Goal: Transaction & Acquisition: Purchase product/service

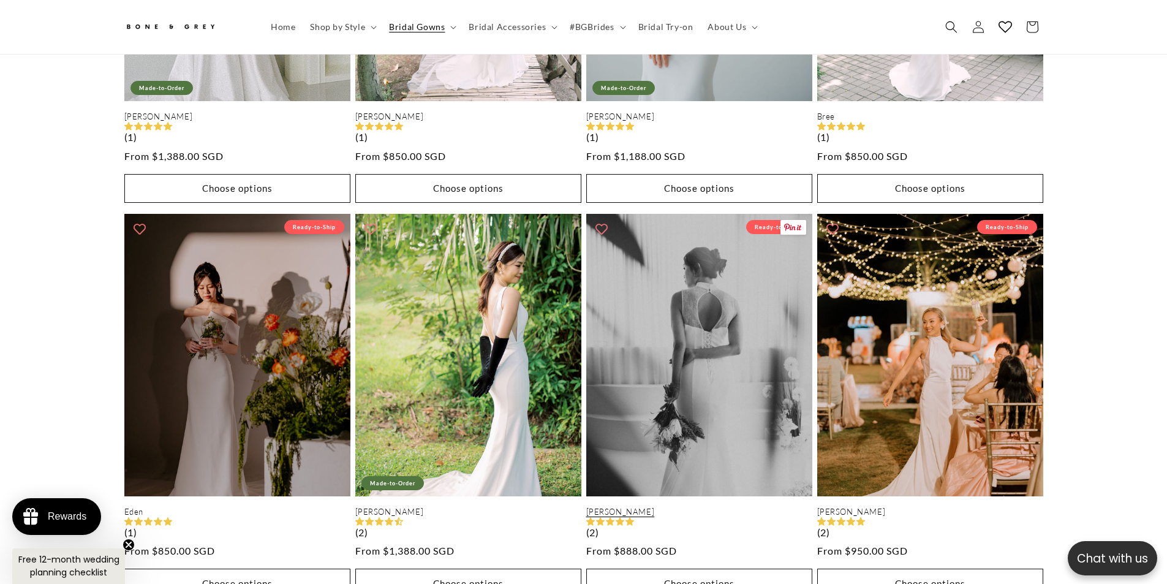
scroll to position [2015, 0]
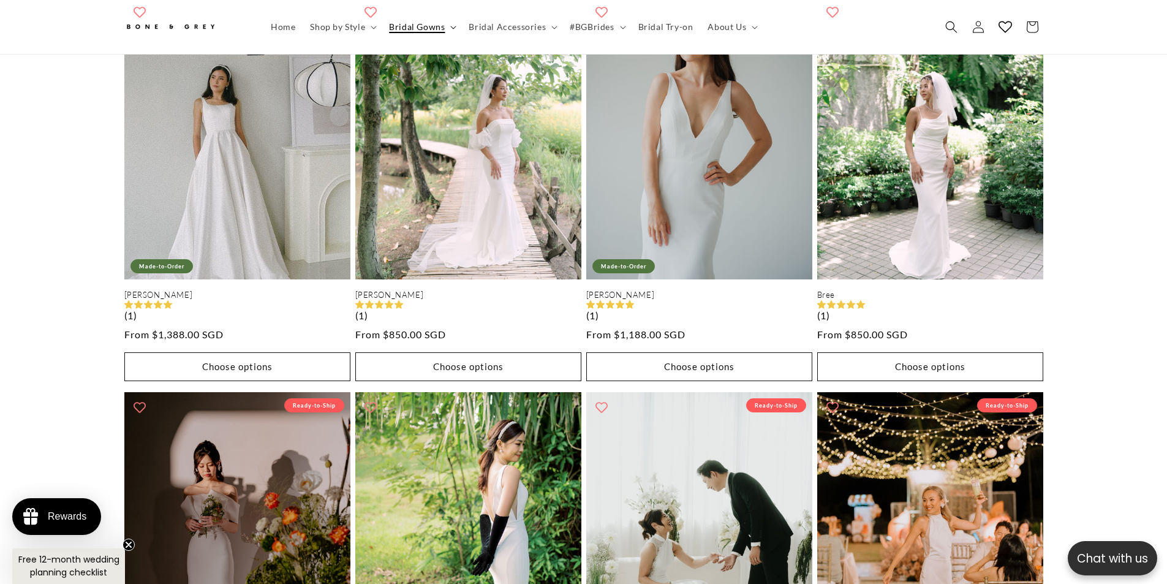
click at [450, 21] on summary "Bridal Gowns" at bounding box center [422, 27] width 80 height 26
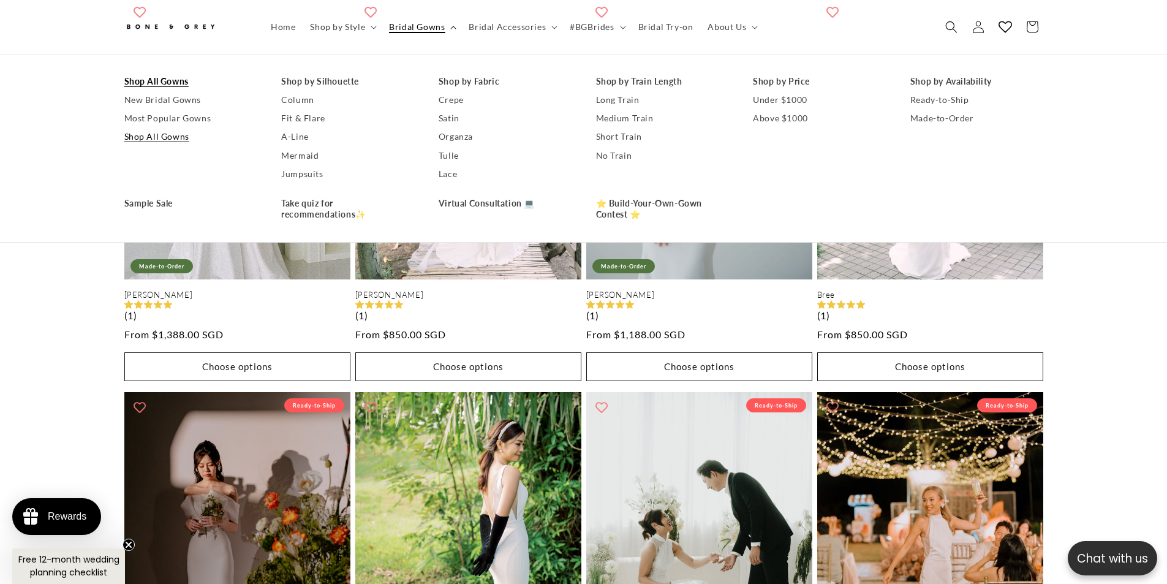
scroll to position [0, 337]
click at [178, 96] on link "New Bridal Gowns" at bounding box center [190, 100] width 133 height 18
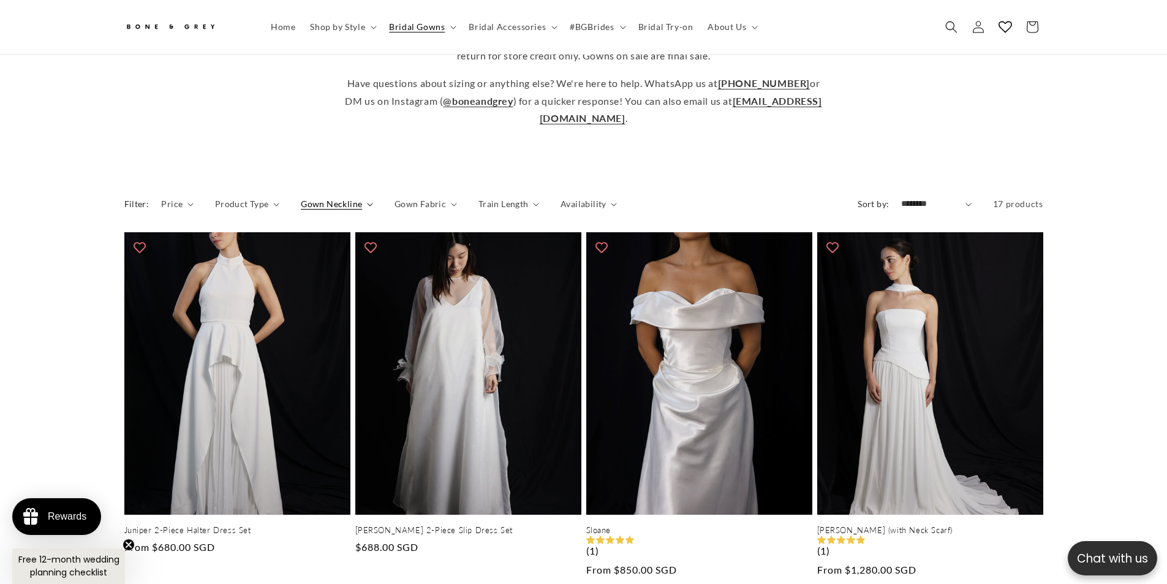
scroll to position [0, 337]
click at [368, 197] on summary "Gown Neckline" at bounding box center [337, 203] width 72 height 13
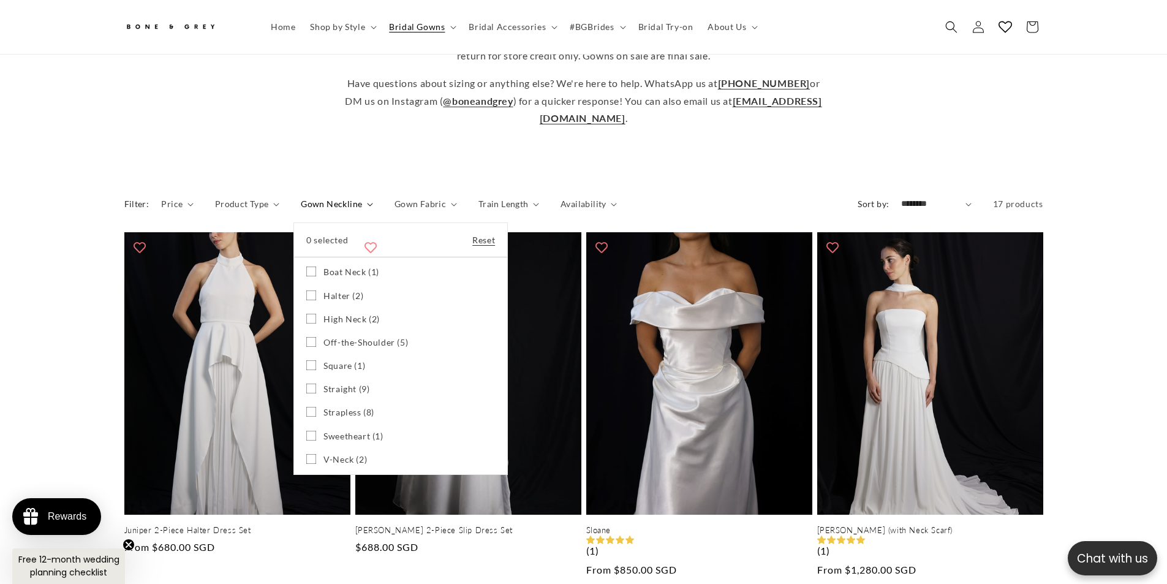
click at [346, 290] on span "Halter (2)" at bounding box center [344, 295] width 40 height 11
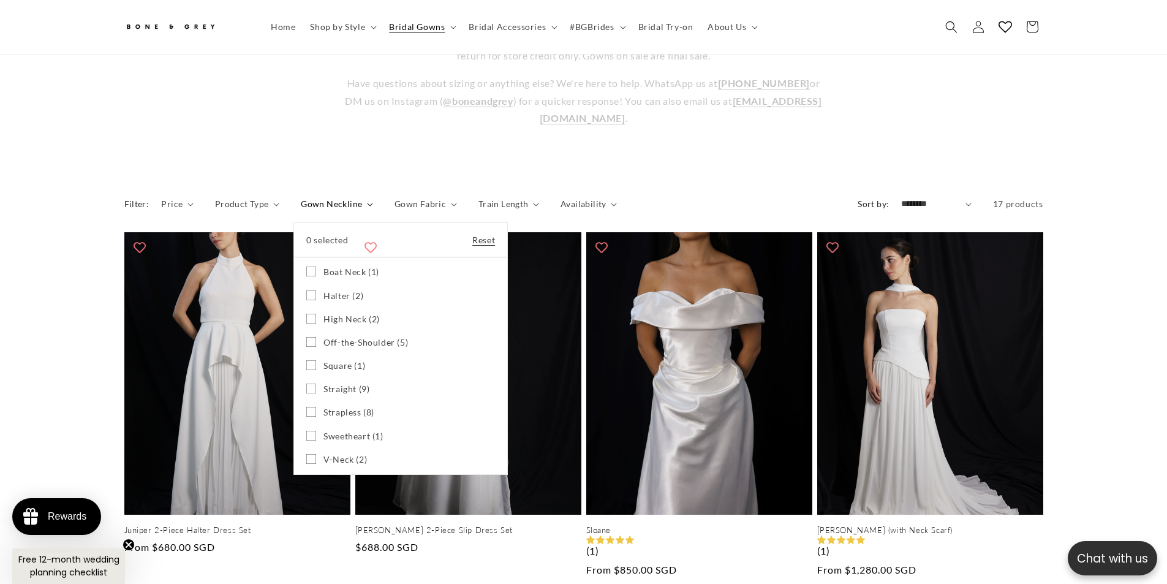
click at [347, 314] on span "High Neck (2)" at bounding box center [352, 319] width 56 height 11
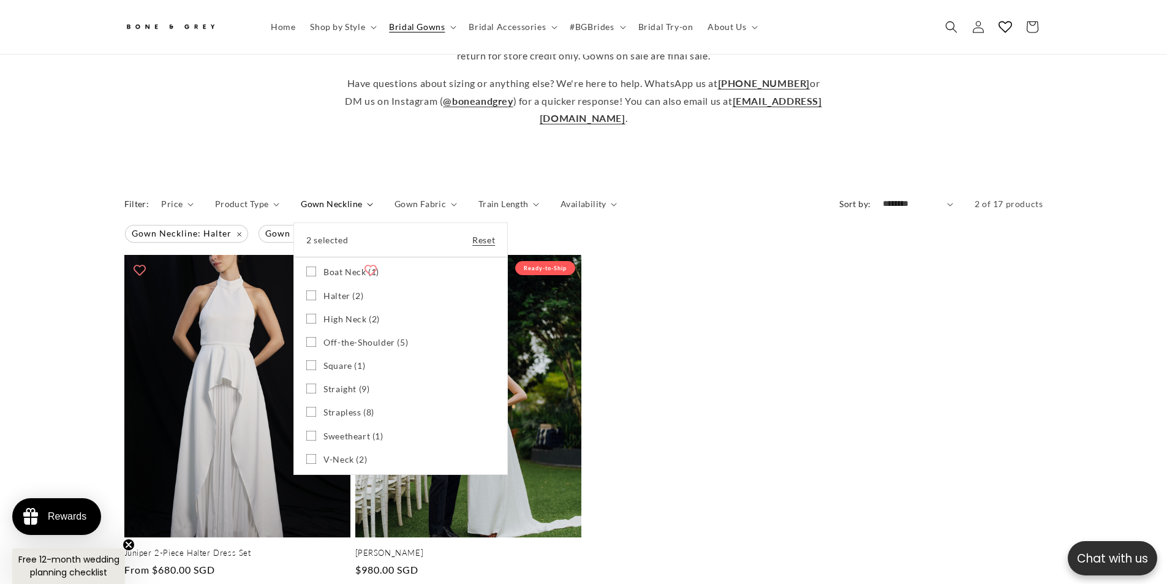
click at [349, 384] on span "Straight (9)" at bounding box center [347, 389] width 46 height 11
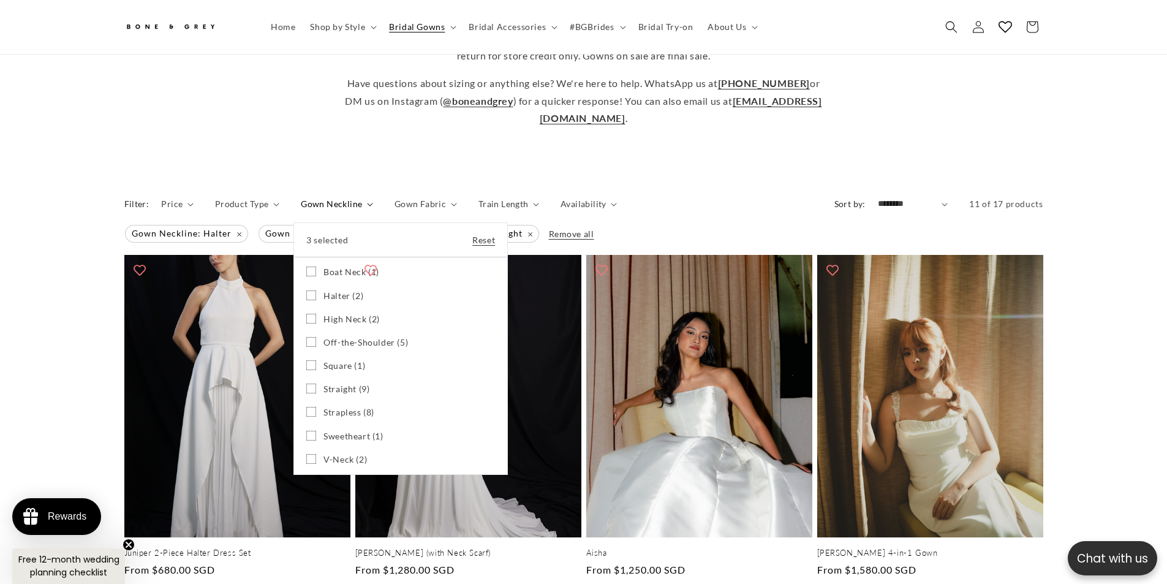
click at [311, 267] on icon at bounding box center [311, 272] width 10 height 10
click at [308, 386] on icon at bounding box center [311, 388] width 7 height 4
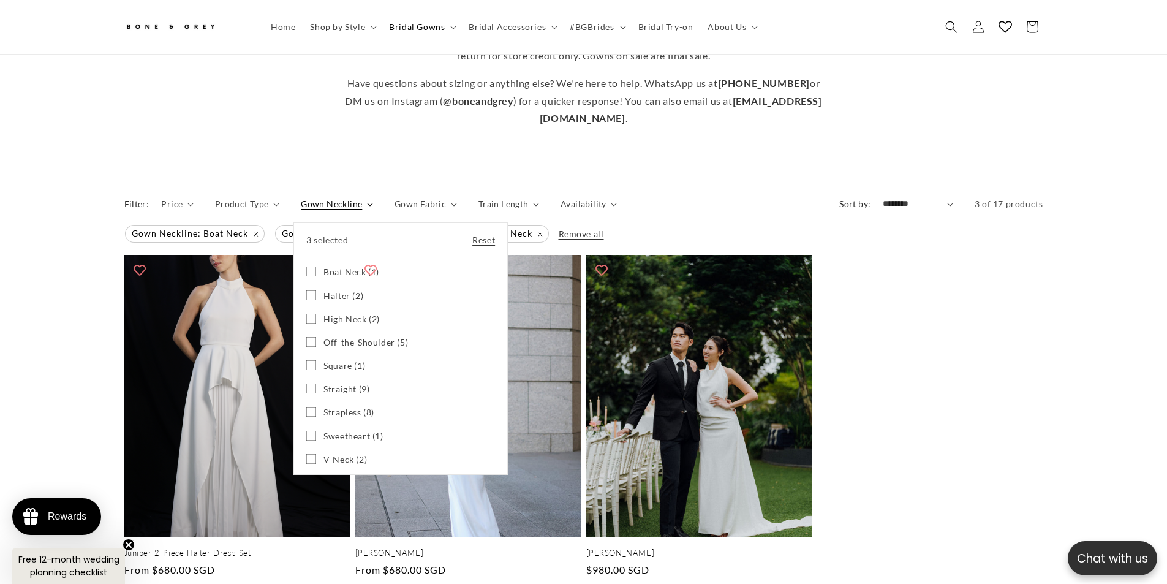
scroll to position [0, 674]
click at [309, 260] on label "Boat Neck (1) Boat Neck (1 product)" at bounding box center [400, 271] width 189 height 23
click at [308, 290] on rect at bounding box center [311, 295] width 10 height 10
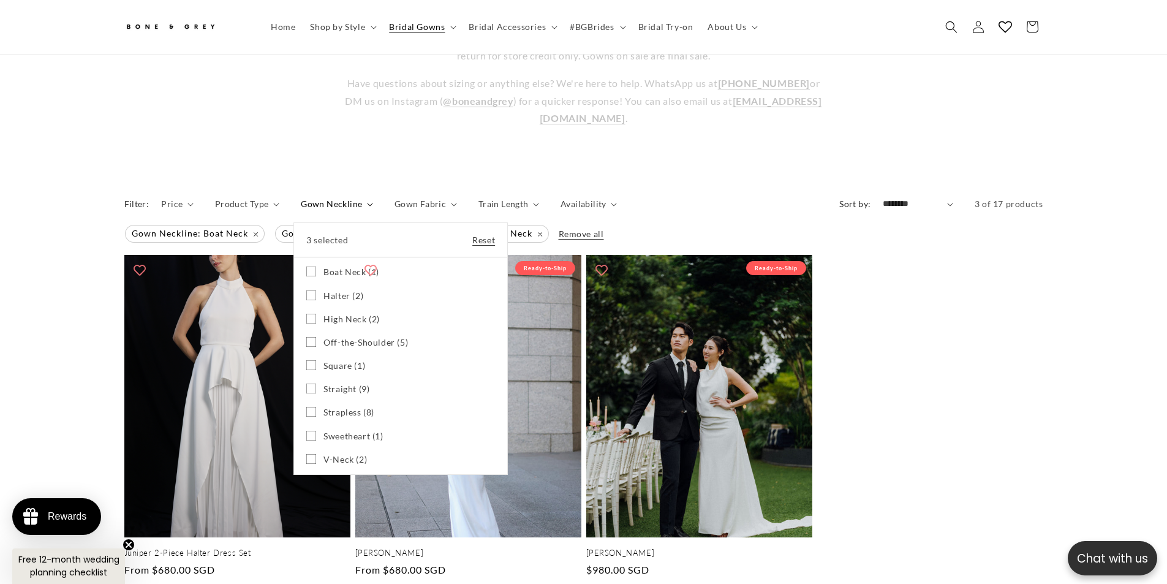
click at [307, 314] on icon at bounding box center [311, 319] width 10 height 10
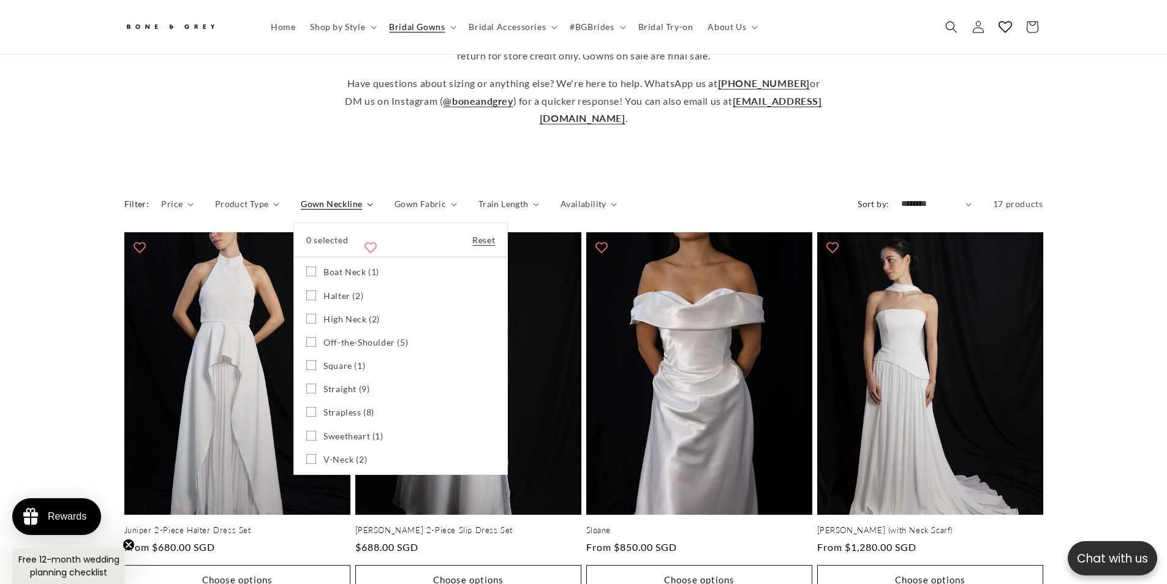
click at [373, 197] on summary "Gown Neckline" at bounding box center [337, 203] width 72 height 13
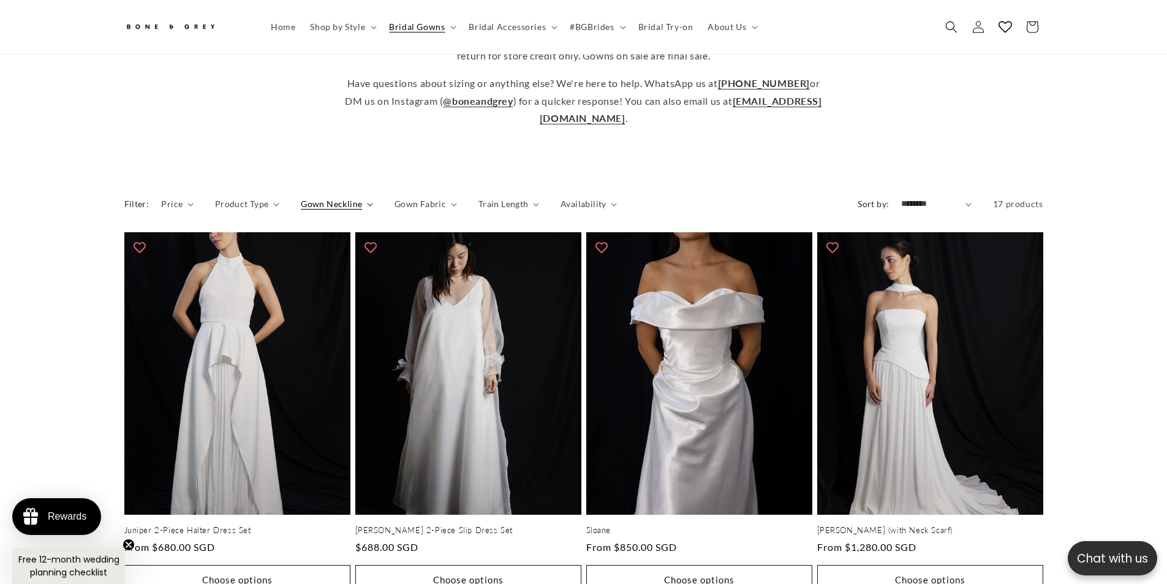
click at [417, 197] on span "Gown Fabric" at bounding box center [420, 203] width 51 height 13
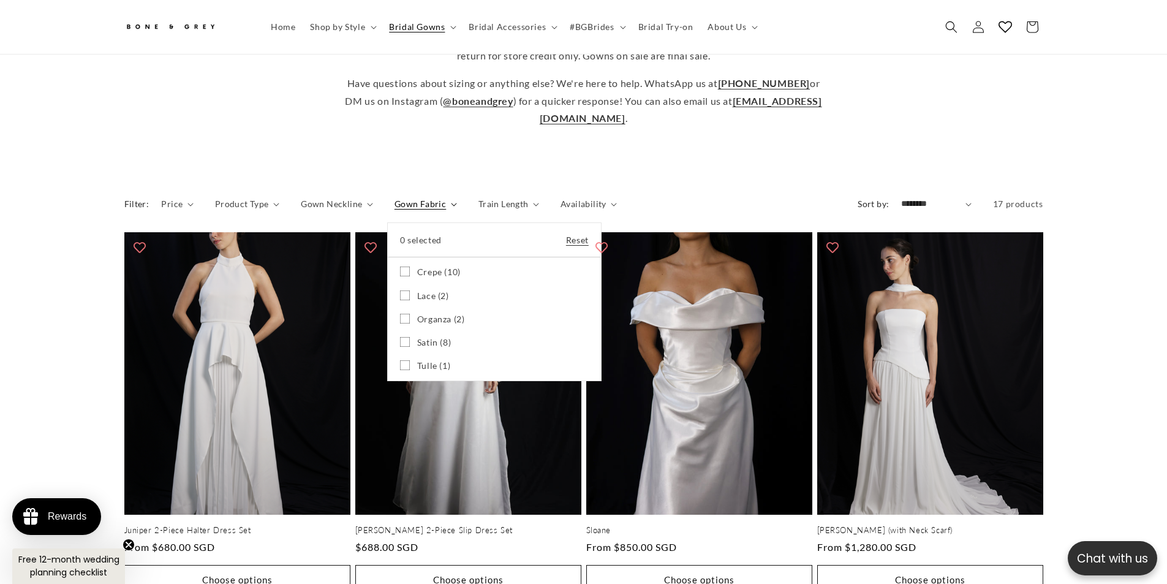
click at [457, 197] on summary "Gown Fabric" at bounding box center [426, 203] width 63 height 13
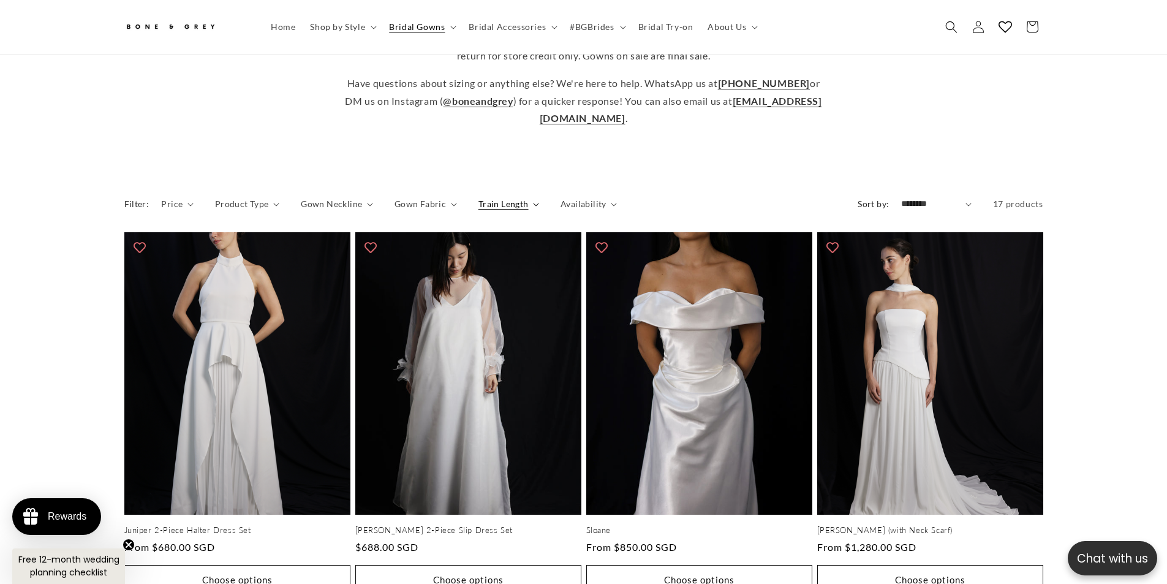
click at [493, 197] on span "Train Length" at bounding box center [504, 203] width 50 height 13
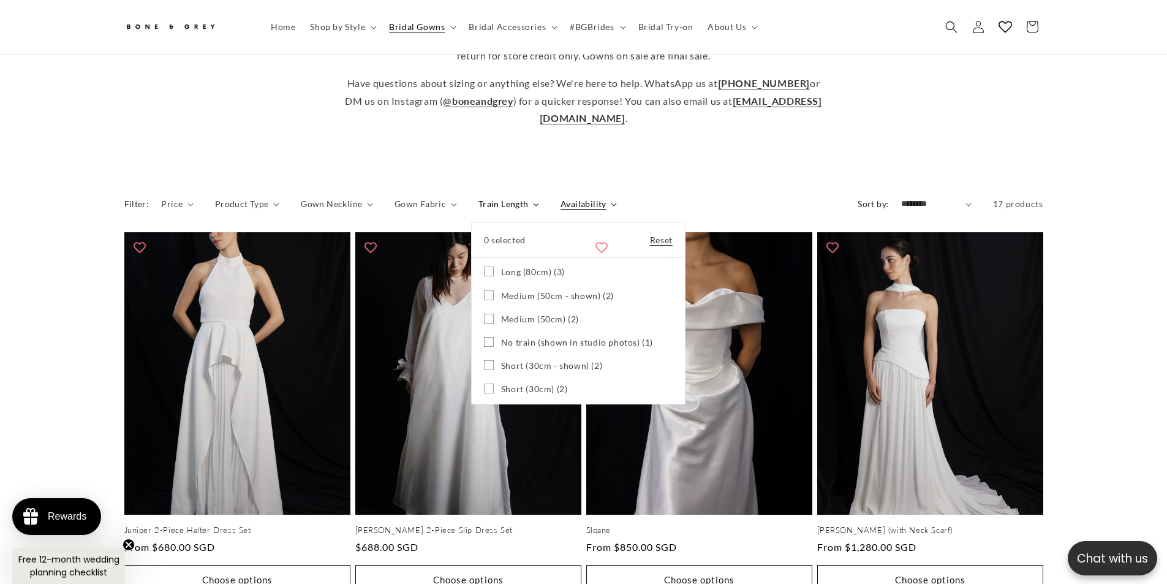
click at [539, 197] on summary "Train Length" at bounding box center [509, 203] width 61 height 13
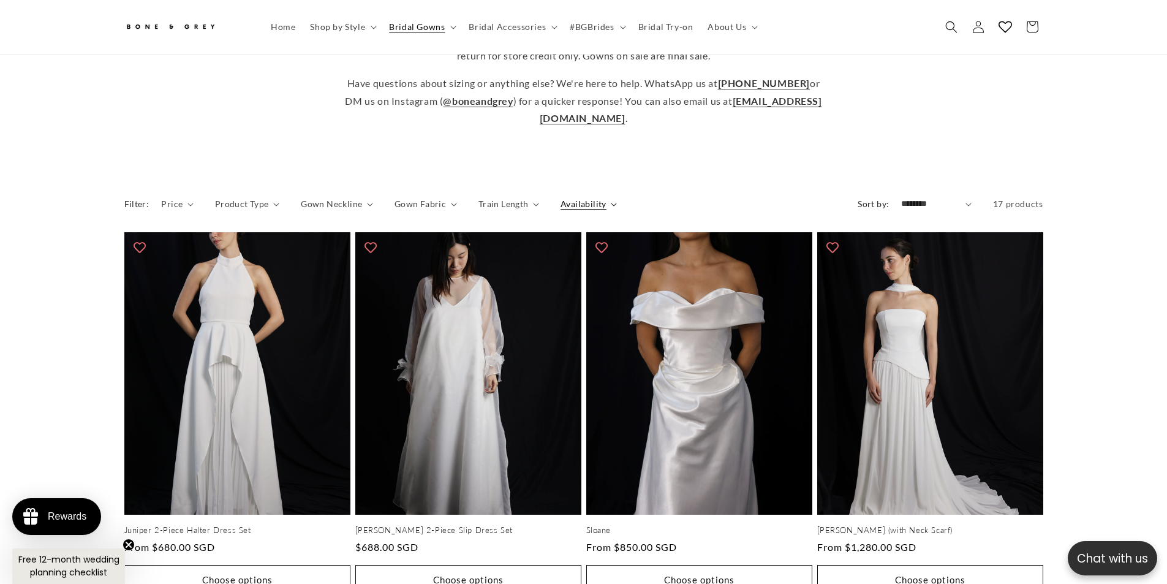
scroll to position [0, 337]
click at [598, 197] on span "Availability" at bounding box center [584, 203] width 46 height 13
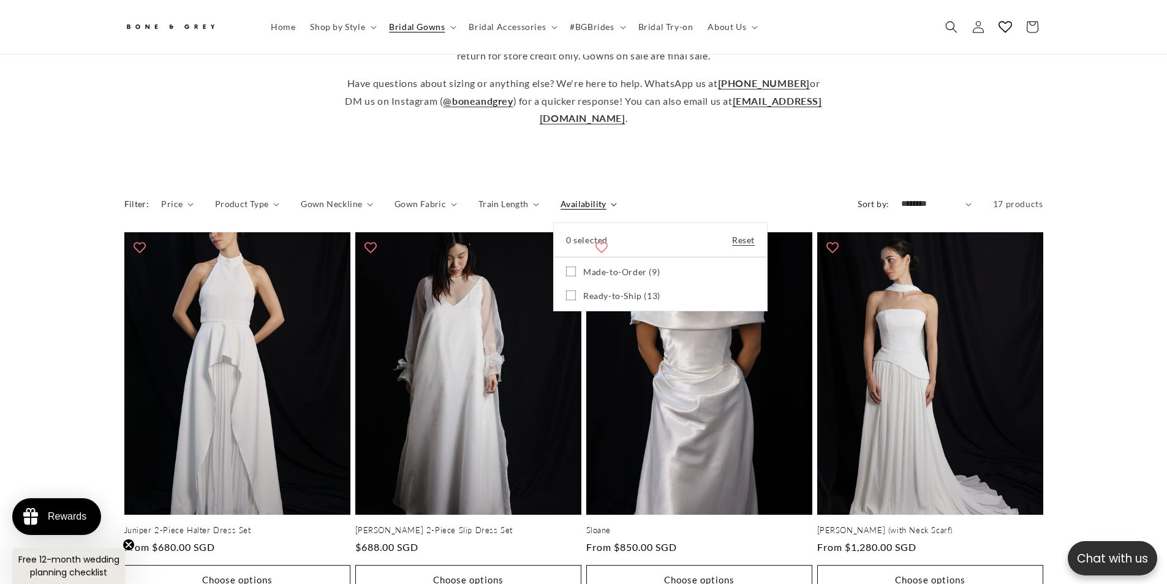
click at [598, 197] on summary "Availability" at bounding box center [589, 203] width 56 height 13
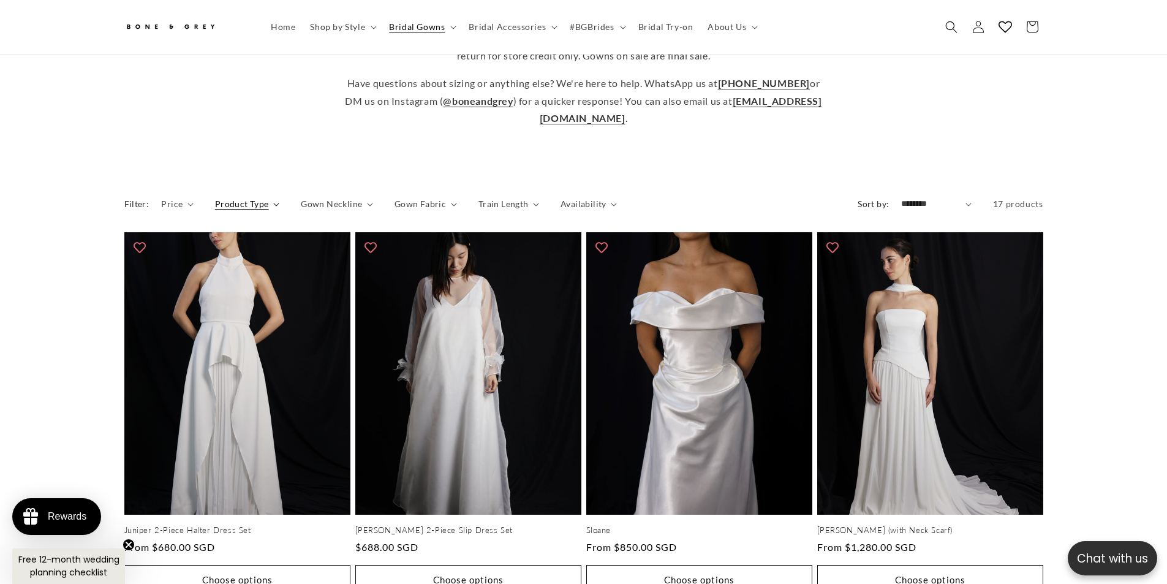
click at [221, 197] on span "Product Type" at bounding box center [242, 203] width 54 height 13
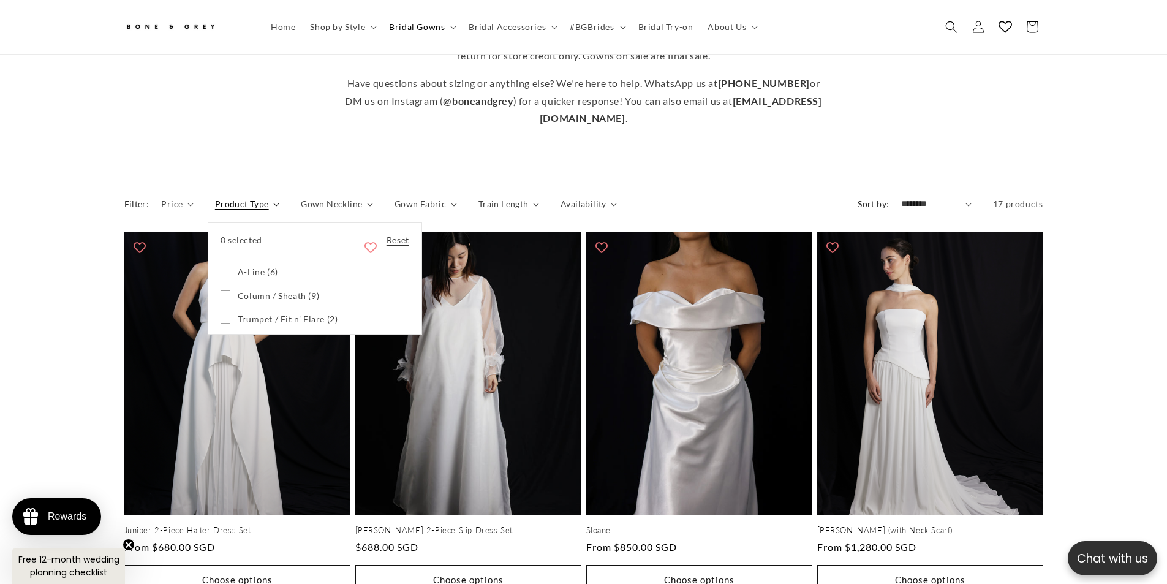
click at [224, 197] on summary "Product Type" at bounding box center [247, 203] width 64 height 13
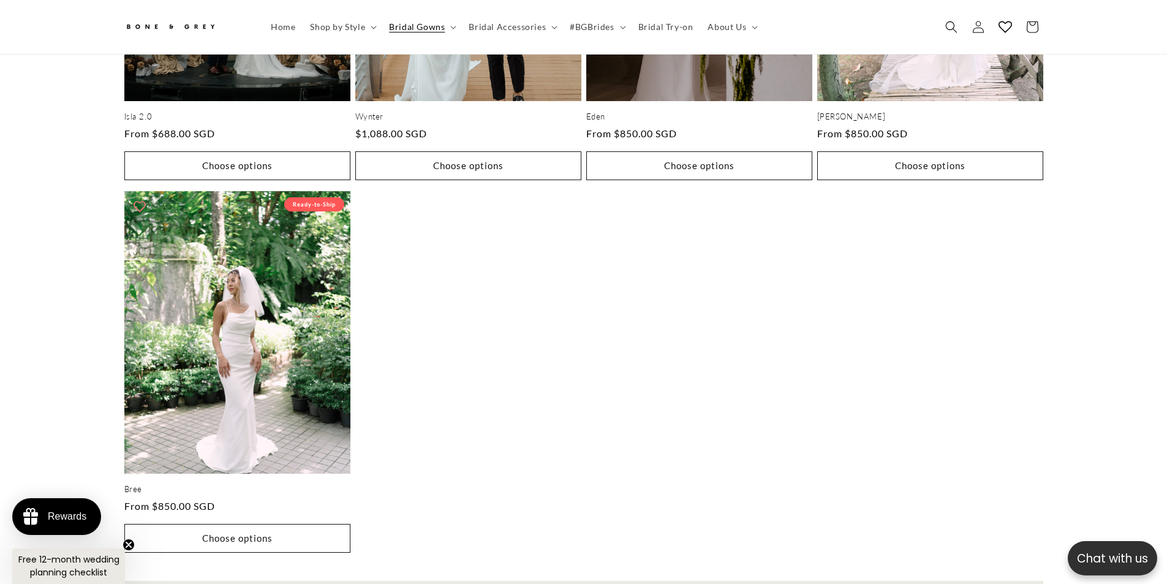
scroll to position [0, 0]
